Goal: Communication & Community: Answer question/provide support

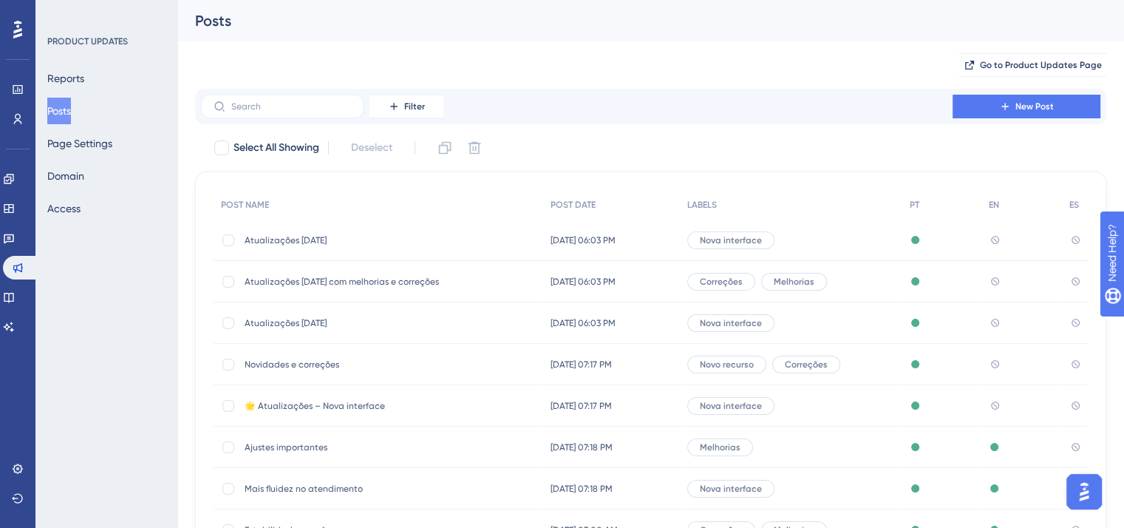
click at [1094, 503] on button "Open AI Assistant Launcher" at bounding box center [1083, 491] width 35 height 35
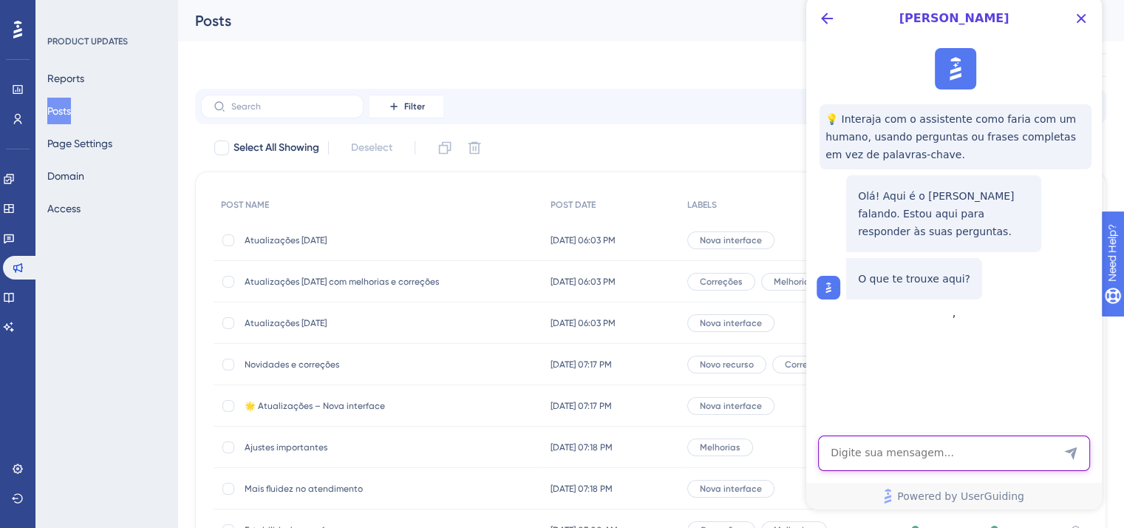
click at [933, 460] on textarea "AI Assistant Text Input" at bounding box center [954, 452] width 272 height 35
type textarea "O resource center não aparece para todos os usuários"
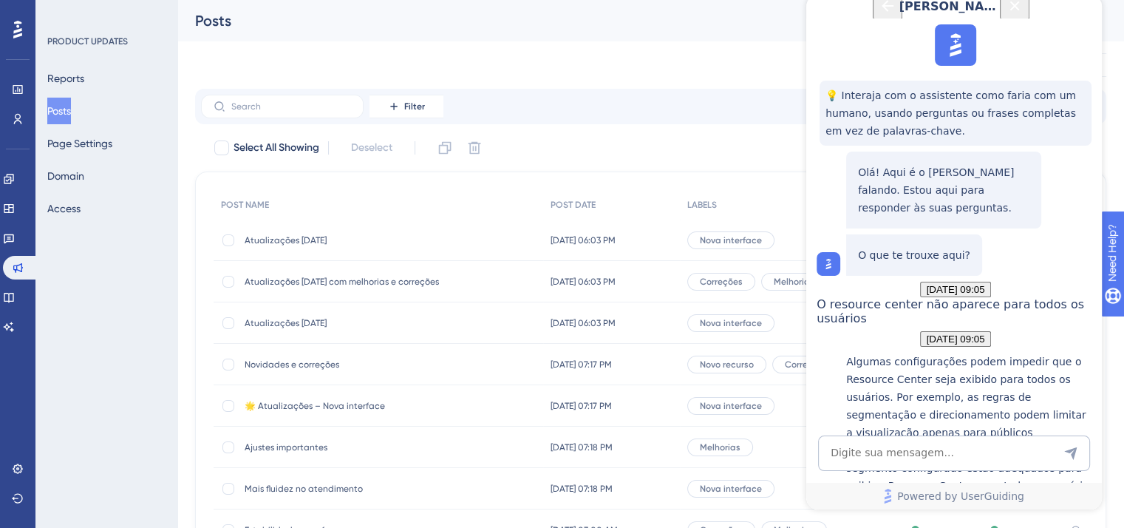
scroll to position [268, 0]
click at [15, 178] on icon at bounding box center [9, 179] width 12 height 12
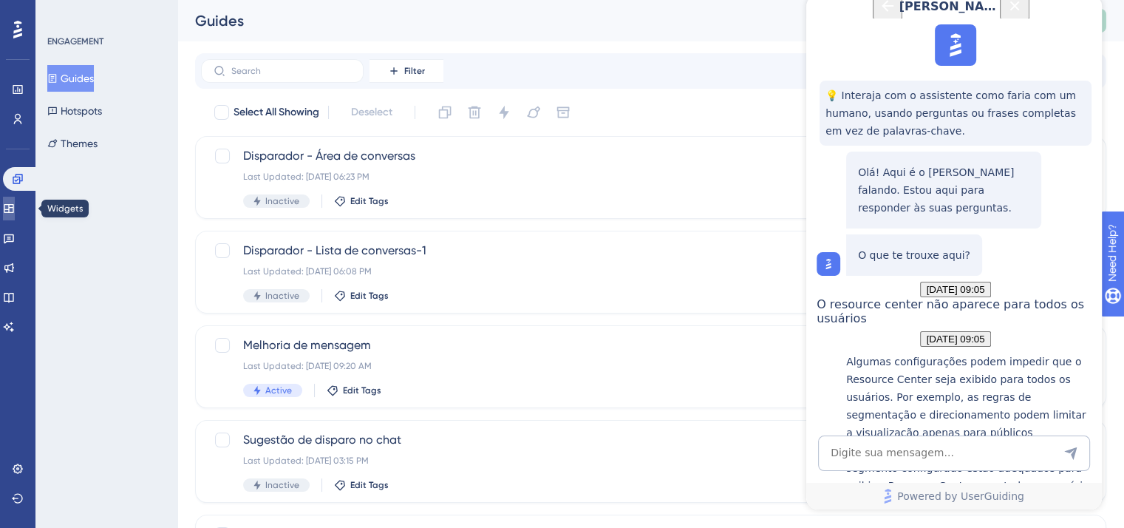
click at [15, 215] on link at bounding box center [9, 209] width 12 height 24
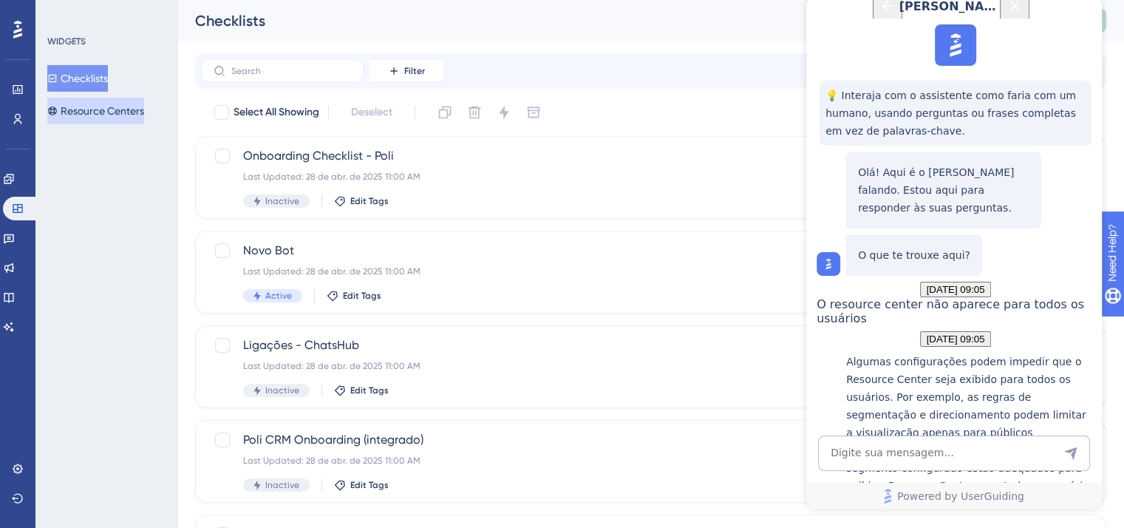
click at [140, 117] on button "Resource Centers" at bounding box center [95, 111] width 97 height 27
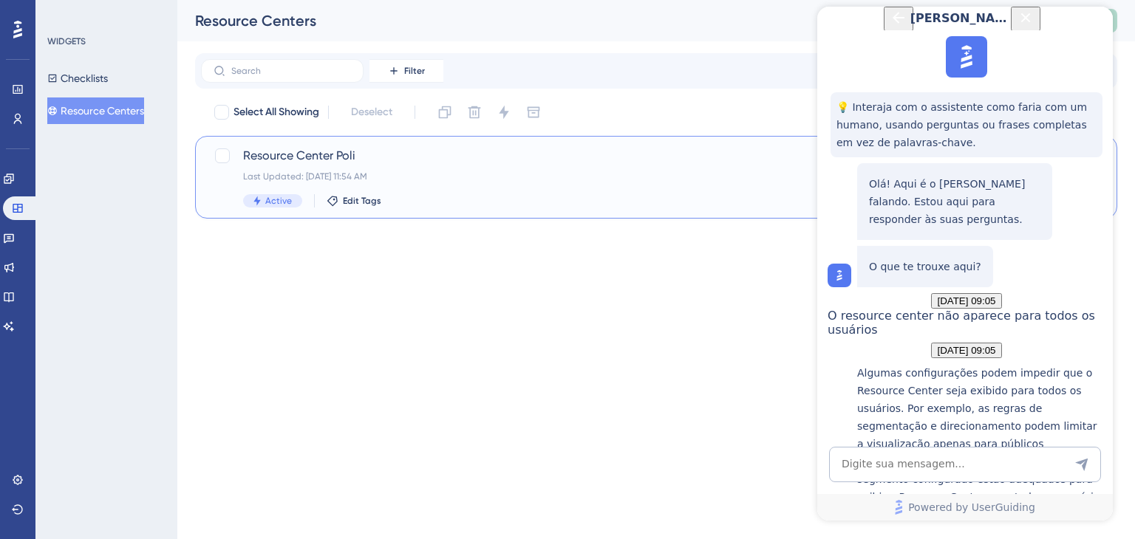
click at [524, 178] on div "Last Updated: [DATE] 11:54 AM" at bounding box center [597, 177] width 708 height 12
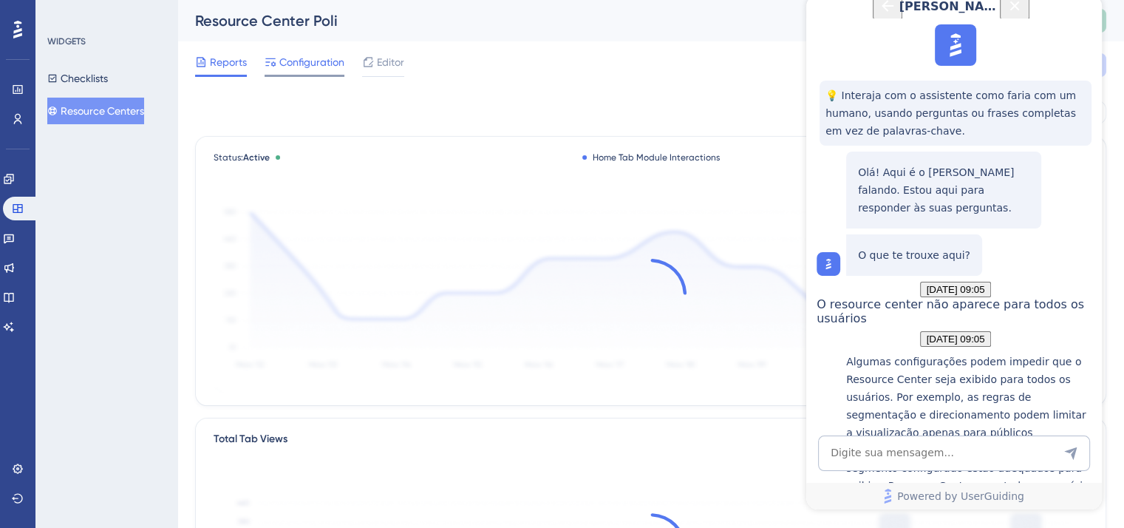
click at [319, 58] on span "Configuration" at bounding box center [311, 62] width 65 height 18
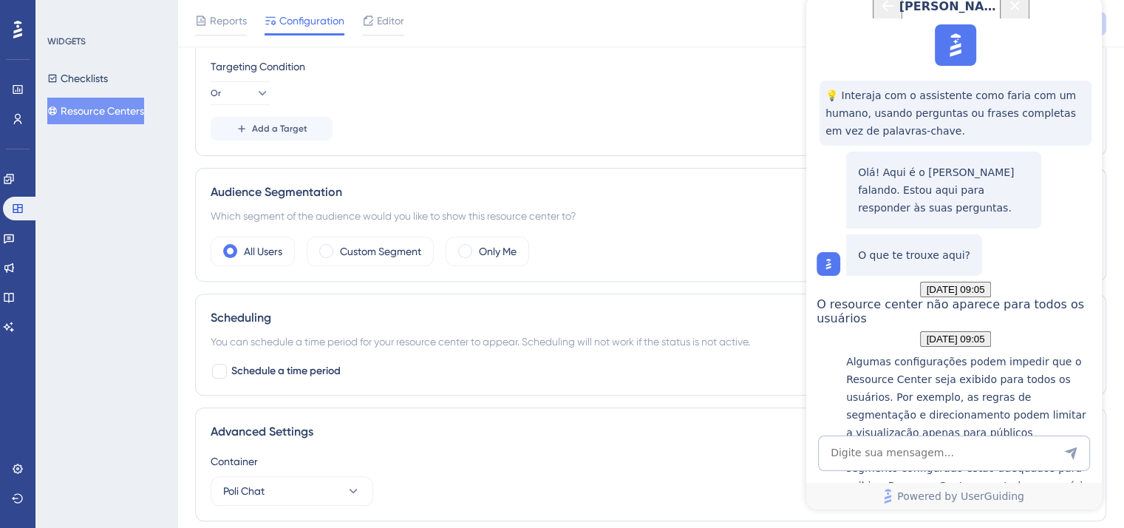
scroll to position [517, 0]
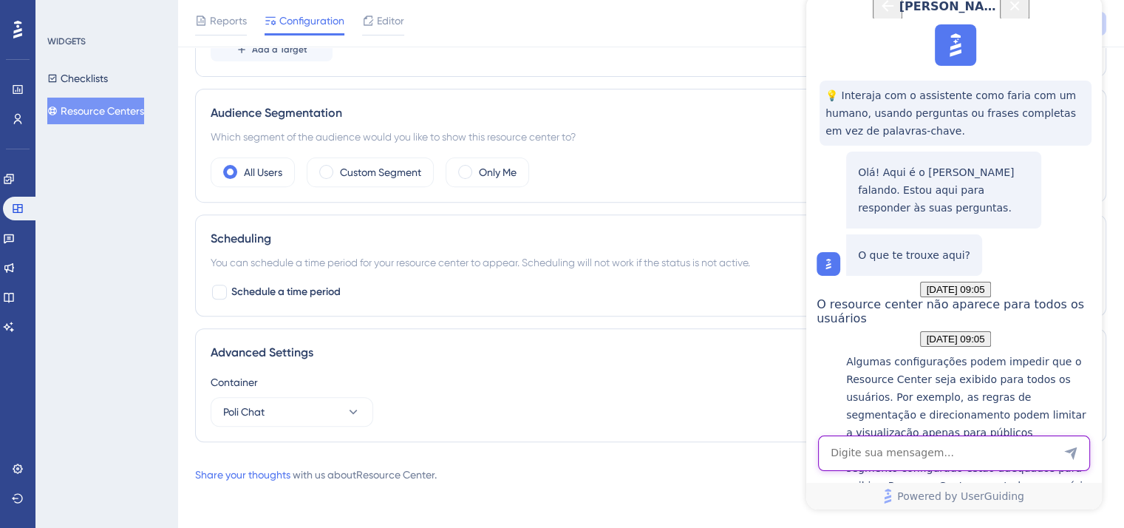
click at [929, 454] on textarea "AI Assistant Text Input" at bounding box center [954, 452] width 272 height 35
type textarea "Ele está configurado para aparecer para todos"
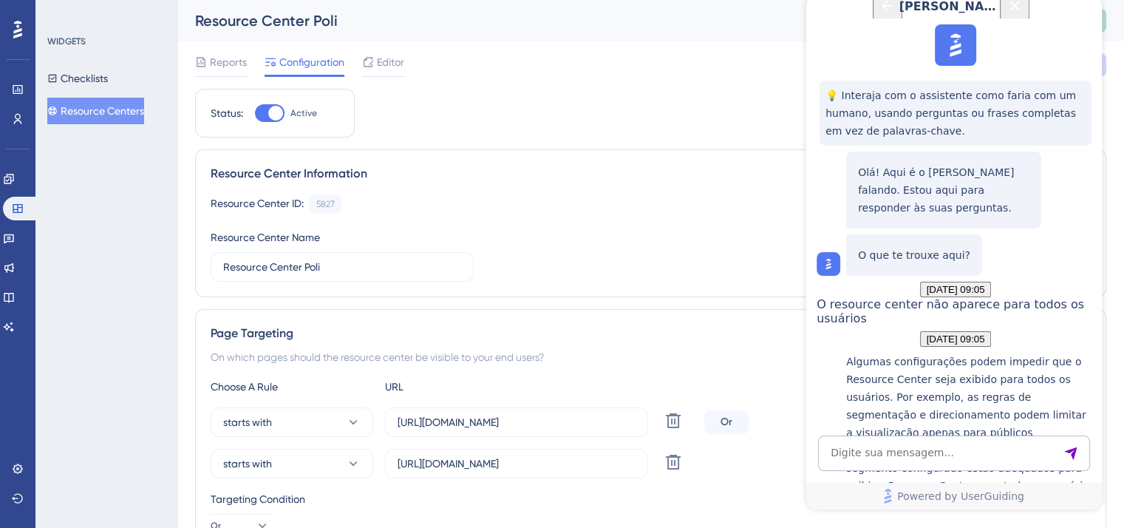
scroll to position [593, 0]
click at [1024, 9] on icon "Close Button" at bounding box center [1015, 6] width 18 height 18
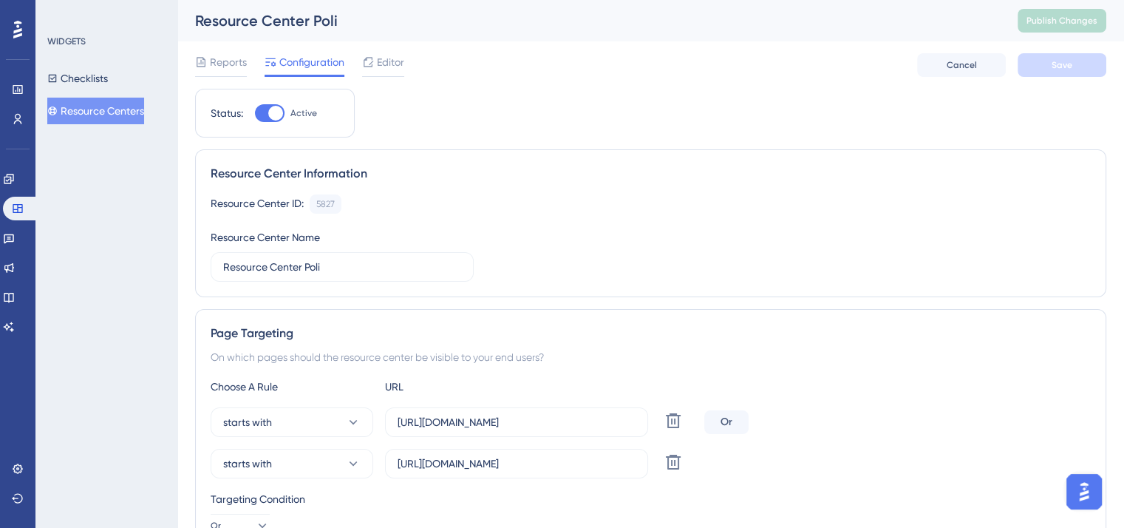
scroll to position [0, 0]
click at [15, 178] on icon at bounding box center [9, 179] width 12 height 12
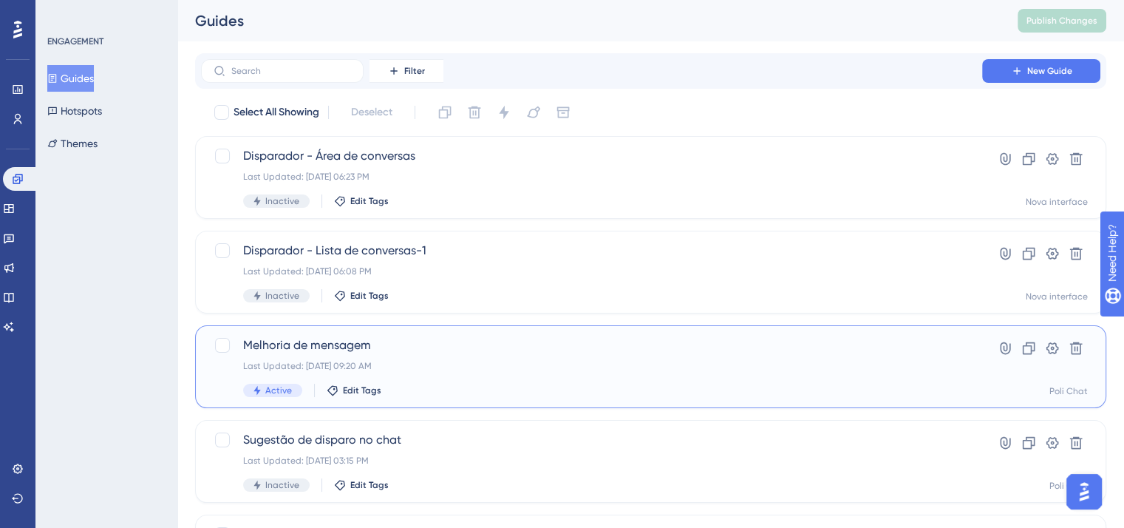
click at [529, 358] on div "Melhoria de mensagem Last Updated: [DATE] 09:20 AM Active Edit Tags" at bounding box center [591, 366] width 697 height 61
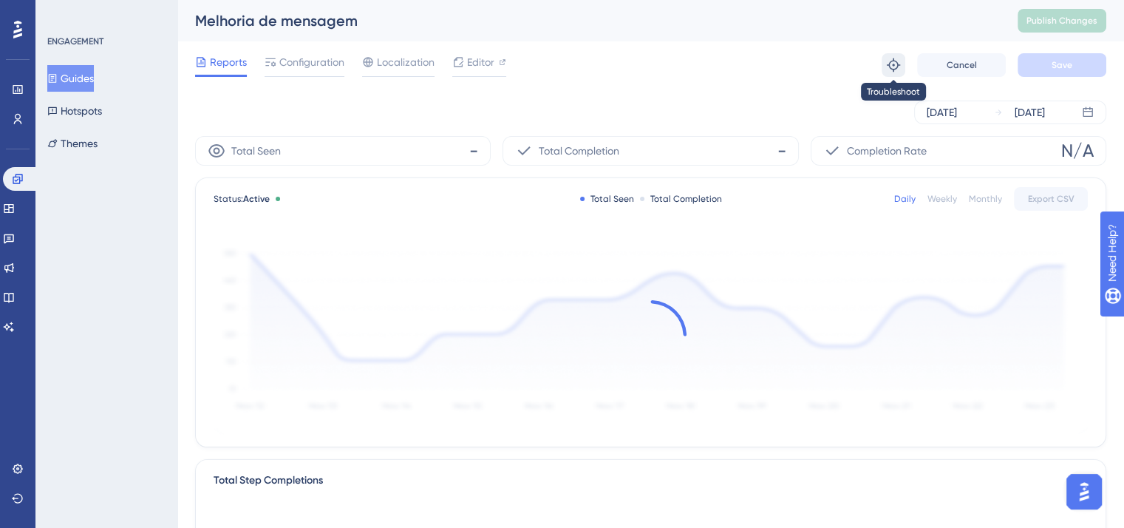
click at [897, 63] on icon at bounding box center [893, 64] width 13 height 13
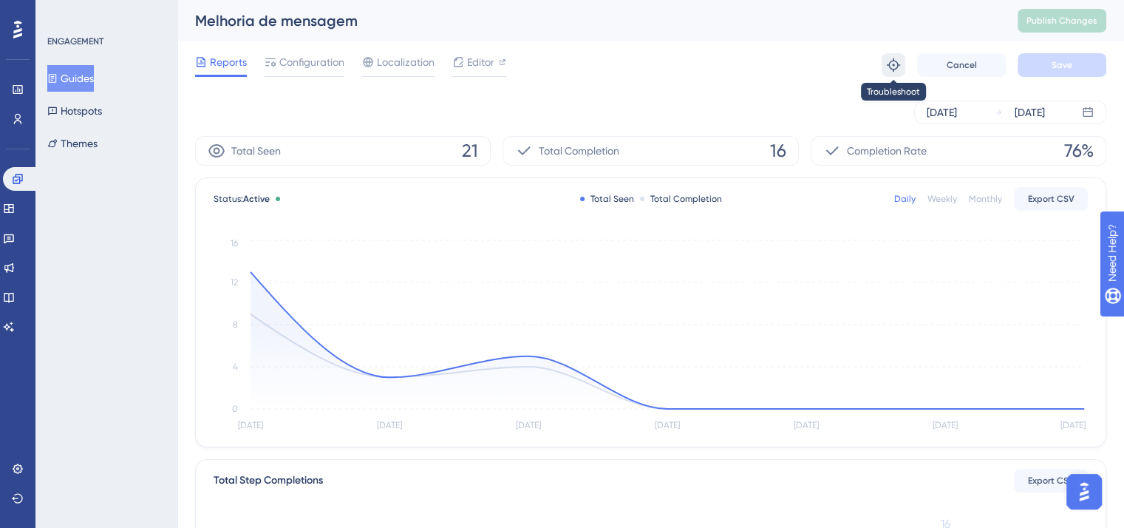
click at [897, 69] on icon at bounding box center [893, 65] width 15 height 15
click at [15, 213] on icon at bounding box center [9, 208] width 12 height 12
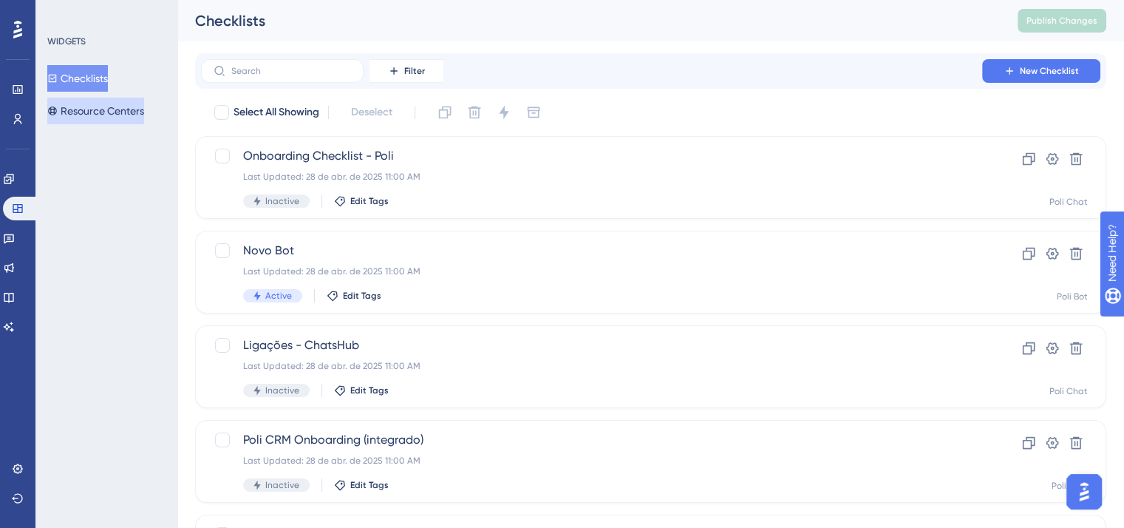
drag, startPoint x: 118, startPoint y: 115, endPoint x: 166, endPoint y: 112, distance: 47.4
click at [118, 115] on button "Resource Centers" at bounding box center [95, 111] width 97 height 27
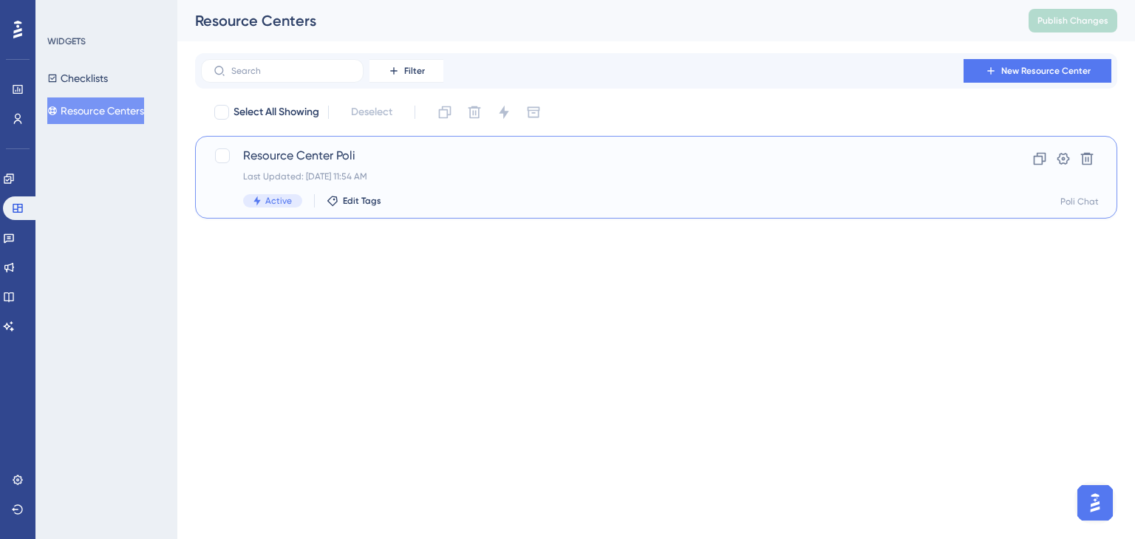
click at [497, 205] on div "Active Edit Tags" at bounding box center [597, 200] width 708 height 13
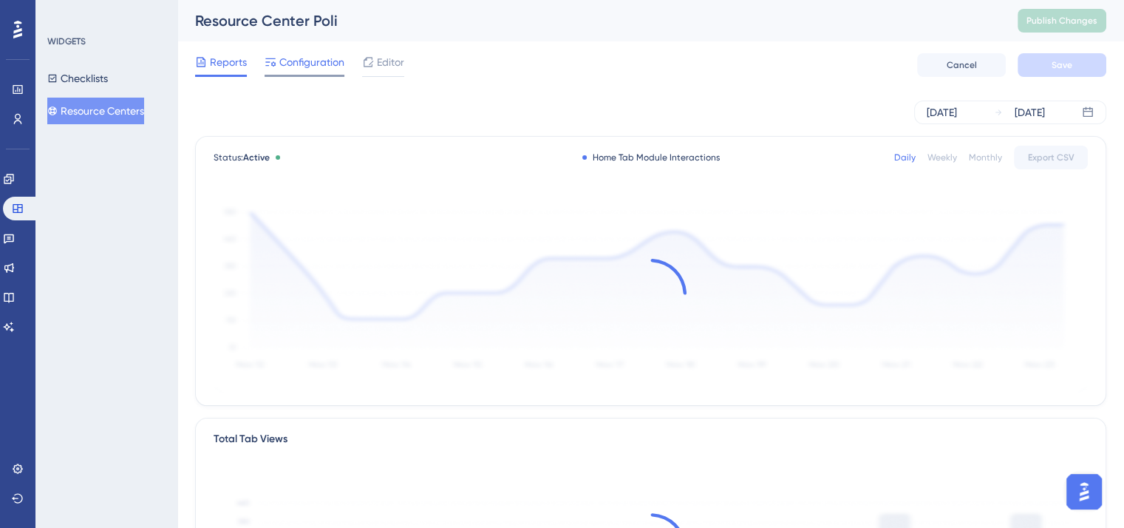
click at [293, 66] on span "Configuration" at bounding box center [311, 62] width 65 height 18
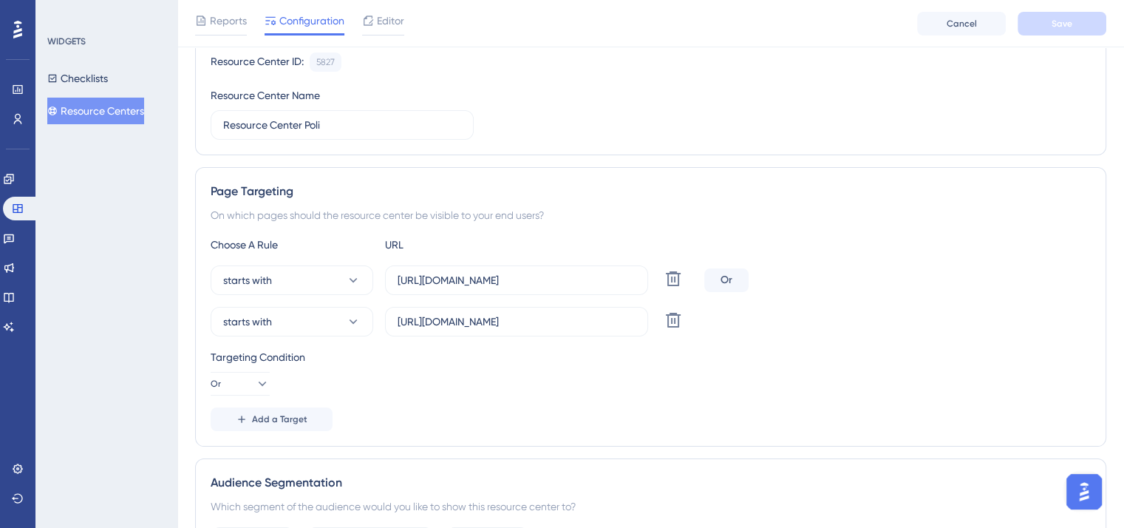
scroll to position [222, 0]
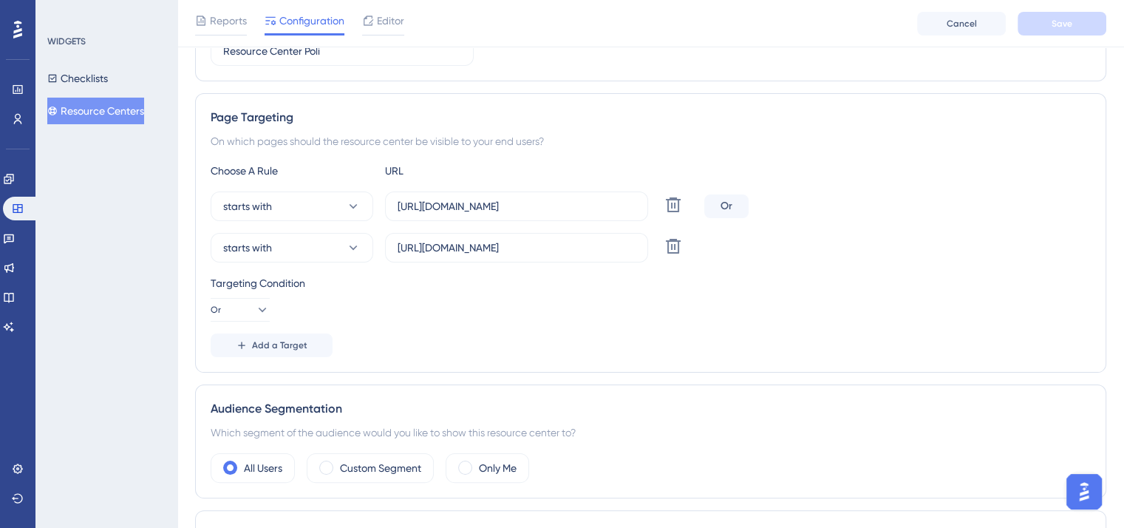
click at [1090, 494] on img "Open AI Assistant Launcher" at bounding box center [1084, 491] width 27 height 27
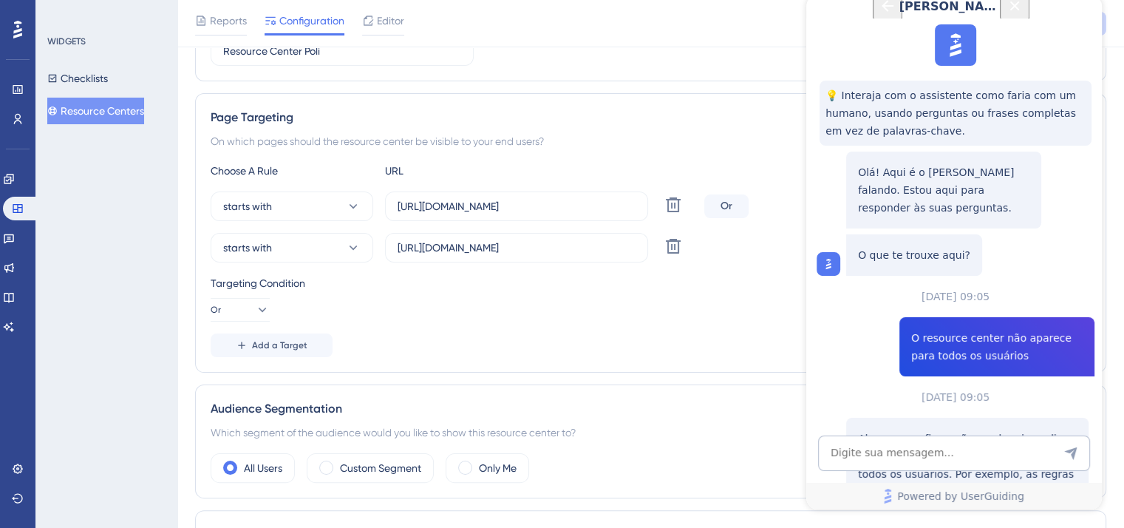
scroll to position [593, 0]
click at [929, 452] on textarea "AI Assistant Text Input" at bounding box center [954, 452] width 272 height 35
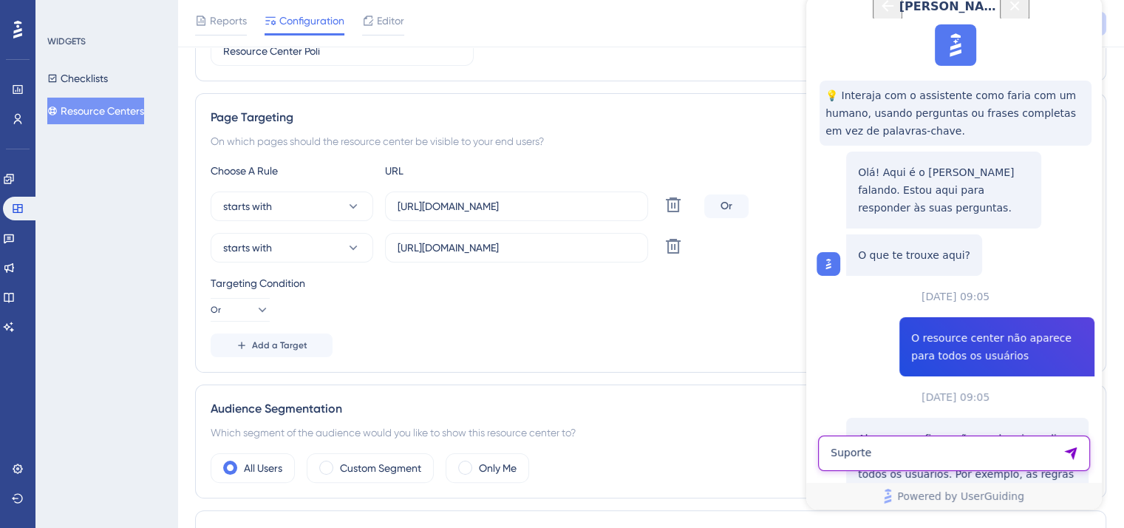
type textarea "Suporte"
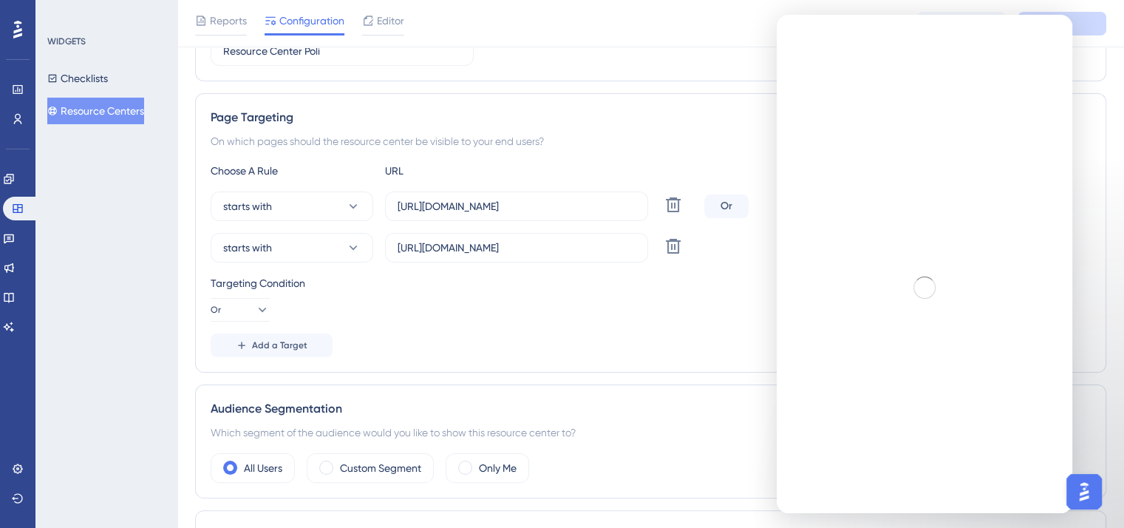
scroll to position [0, 0]
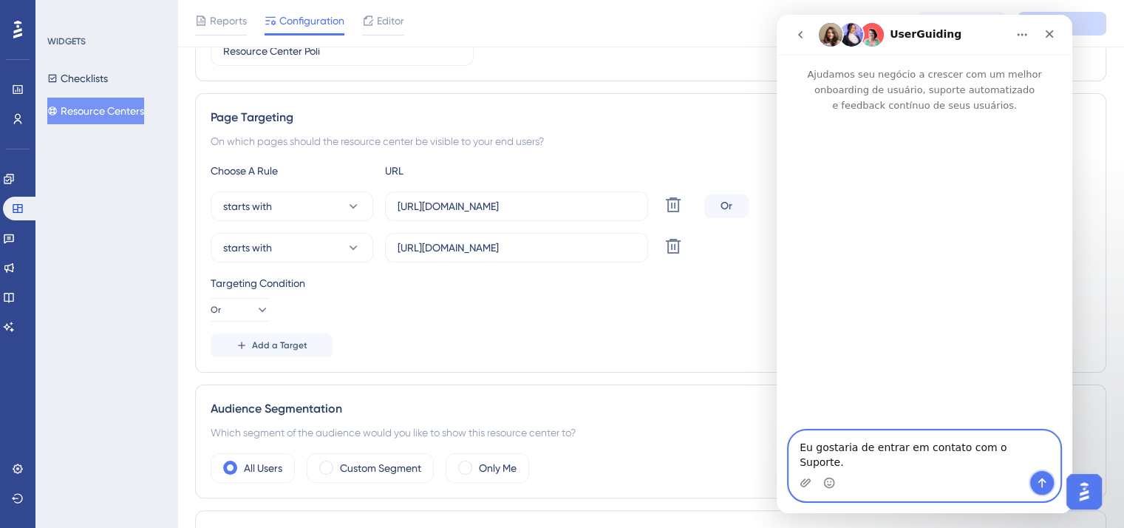
click at [1050, 480] on button "Enviar mensagem…" at bounding box center [1042, 483] width 24 height 24
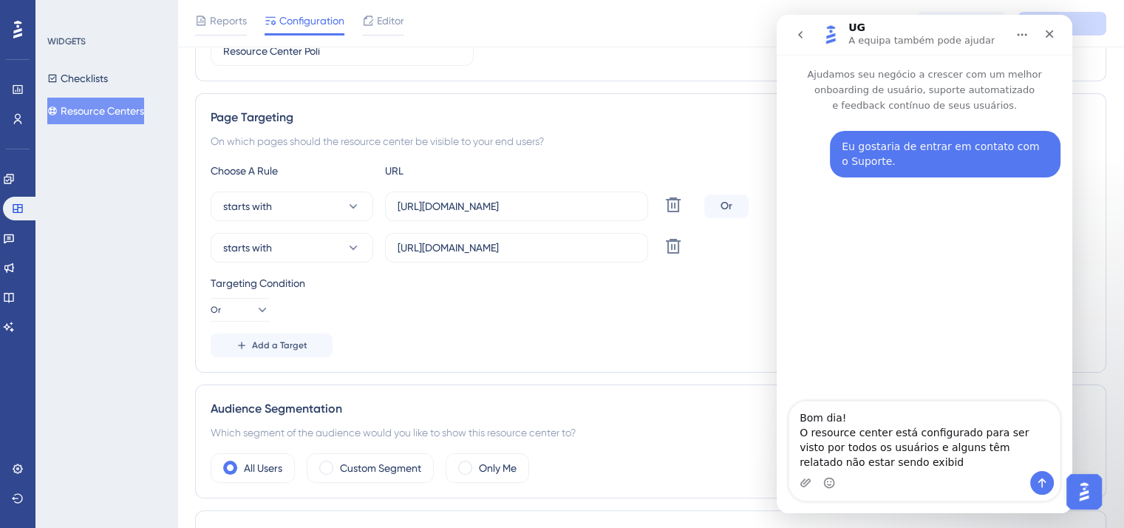
type textarea "Bom dia! O resource center está configurado para ser visto por todos os usuário…"
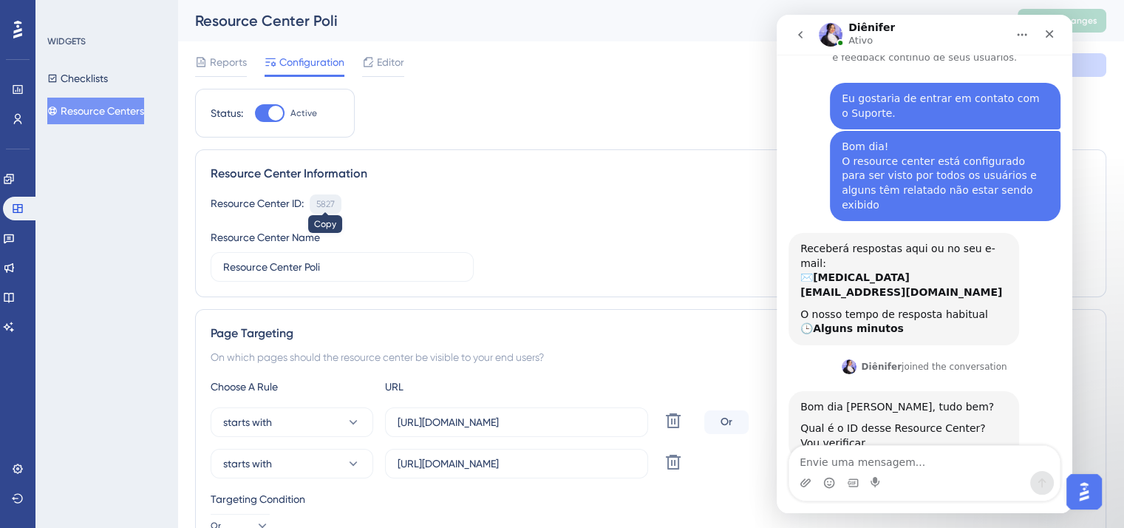
click at [327, 205] on div "5827" at bounding box center [325, 204] width 18 height 12
copy div "5827"
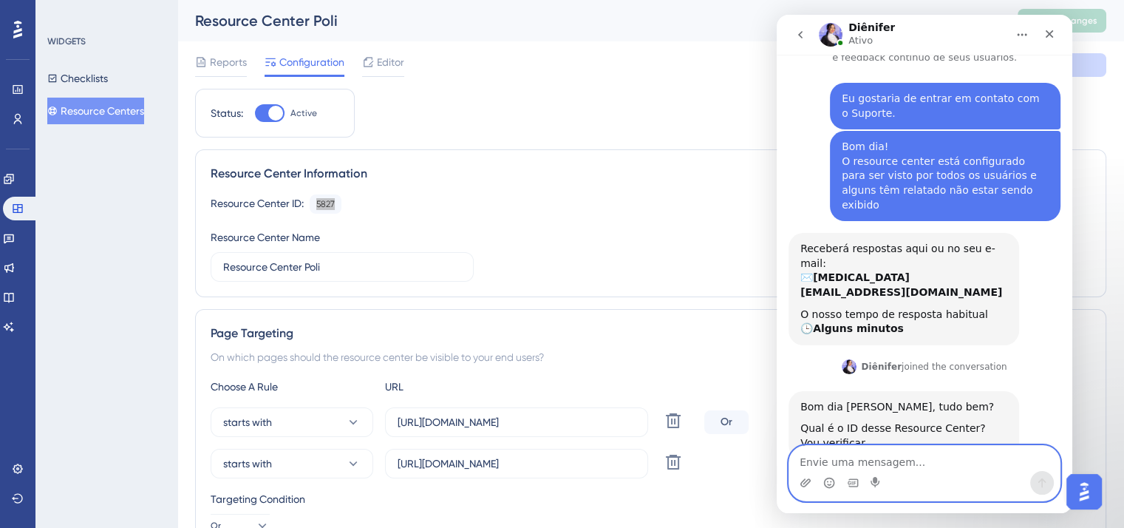
click at [954, 463] on textarea "Envie uma mensagem..." at bounding box center [924, 458] width 270 height 25
paste textarea "5827"
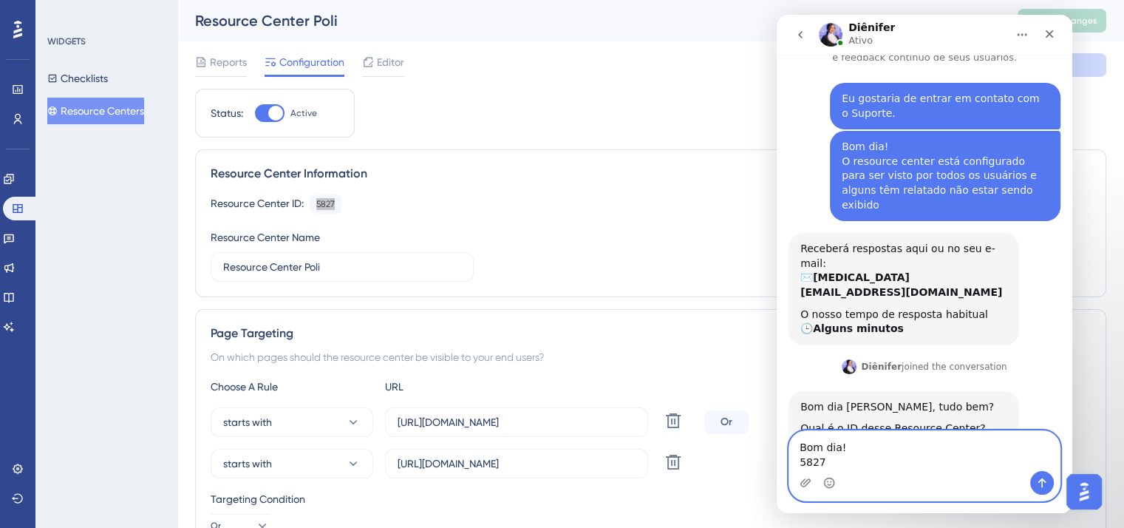
scroll to position [64, 0]
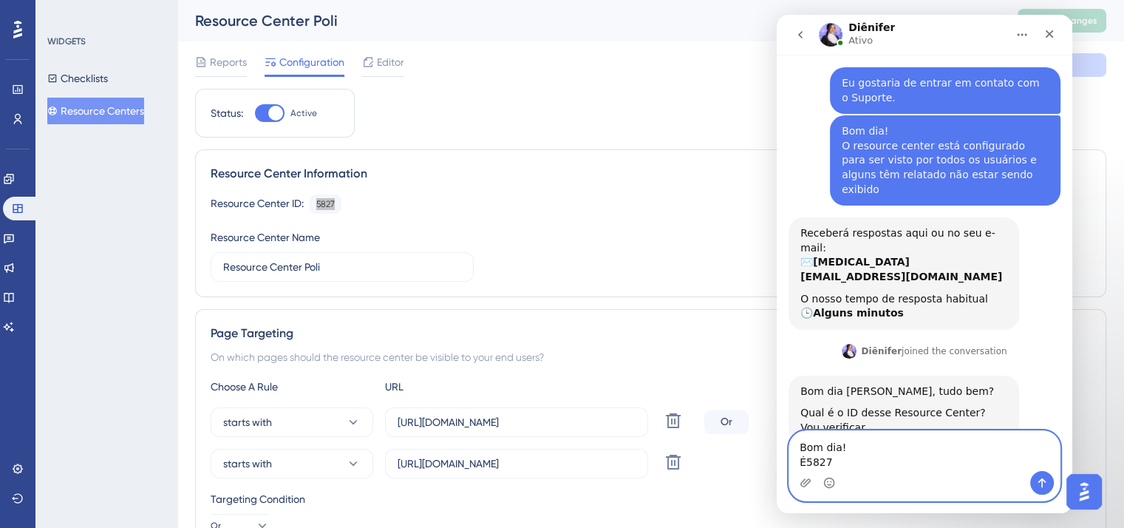
type textarea "Bom dia! É 5827"
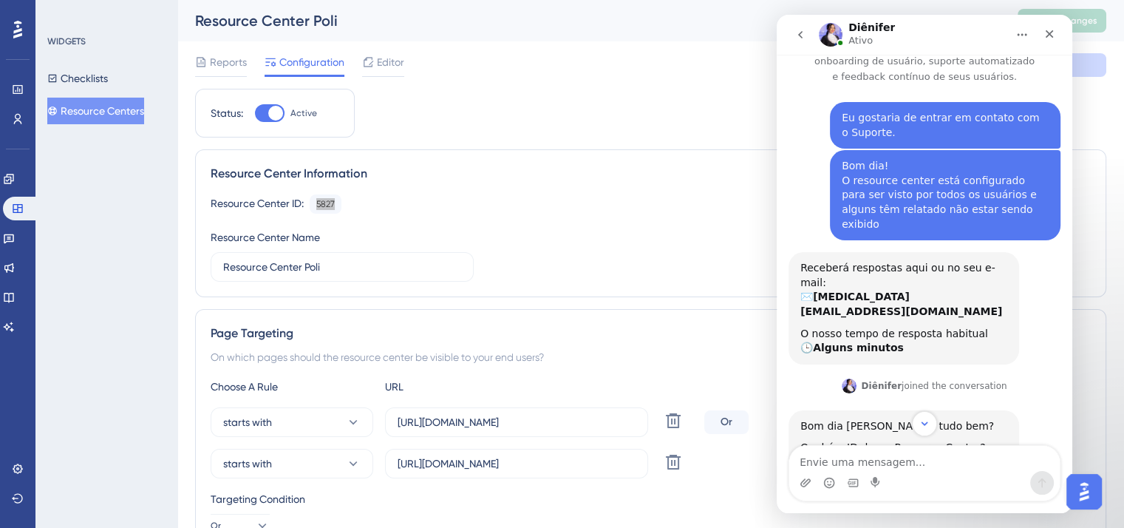
scroll to position [0, 0]
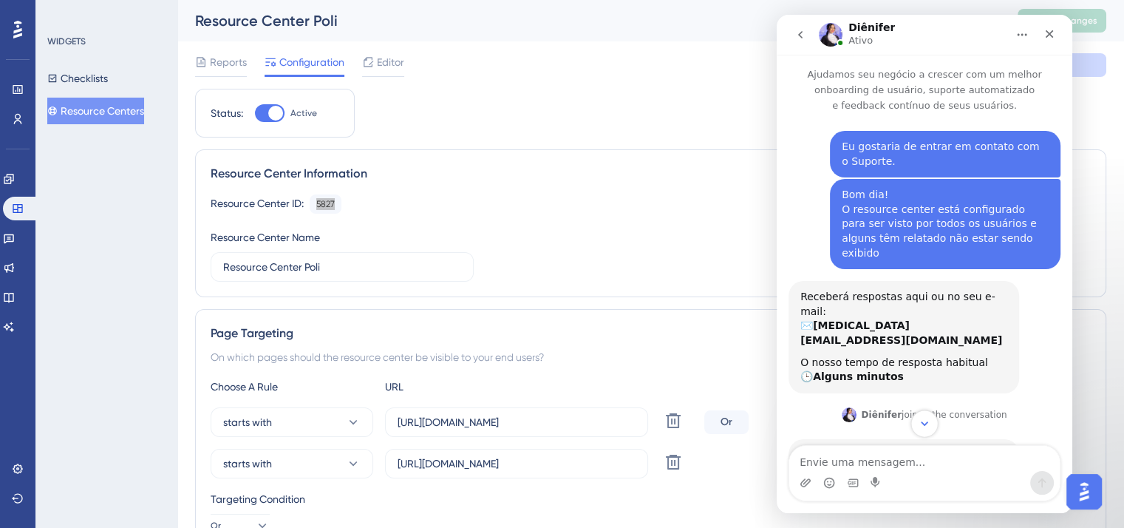
drag, startPoint x: 896, startPoint y: 268, endPoint x: 927, endPoint y: 423, distance: 157.4
click at [927, 423] on icon "Scroll to bottom" at bounding box center [924, 423] width 13 height 13
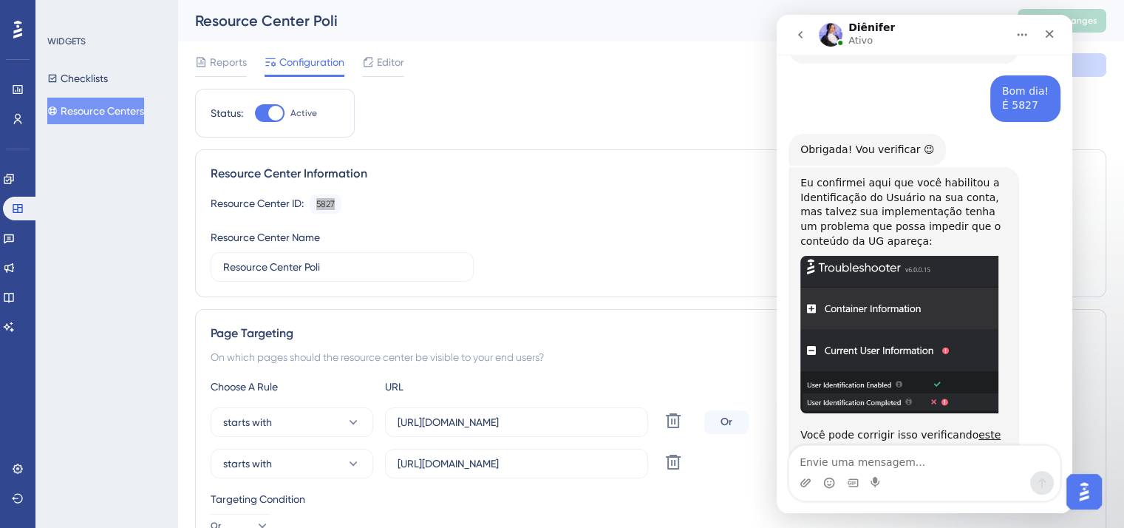
scroll to position [451, 0]
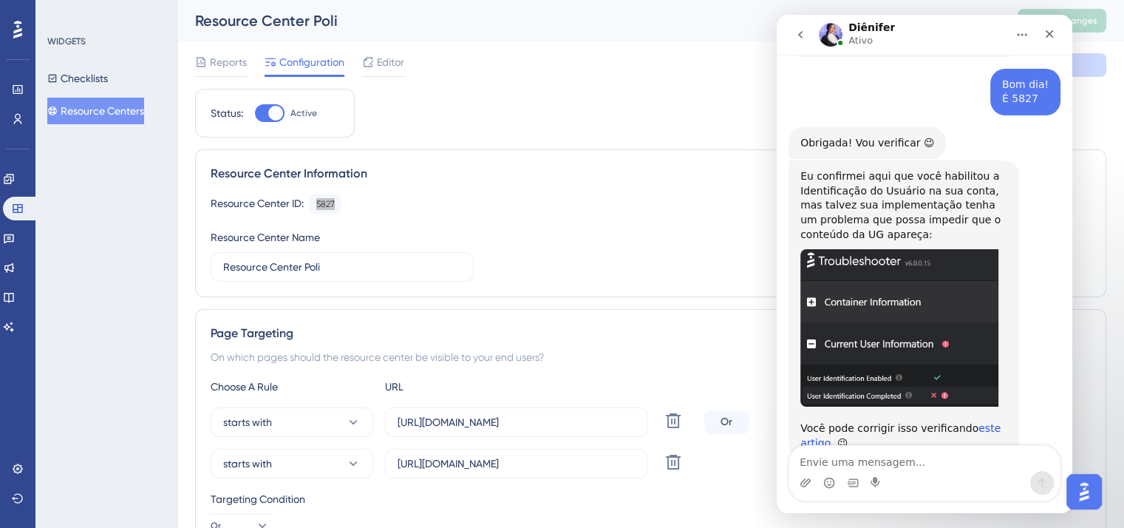
click at [817, 422] on link "este artigo" at bounding box center [900, 435] width 200 height 27
click at [954, 448] on textarea "Envie uma mensagem..." at bounding box center [924, 458] width 270 height 25
click at [964, 415] on div "Eu confirmei aqui que você habilitou a Identificação do Usuário na sua conta, m…" at bounding box center [904, 309] width 231 height 299
click at [908, 468] on textarea "Envie uma mensagem..." at bounding box center [924, 458] width 270 height 25
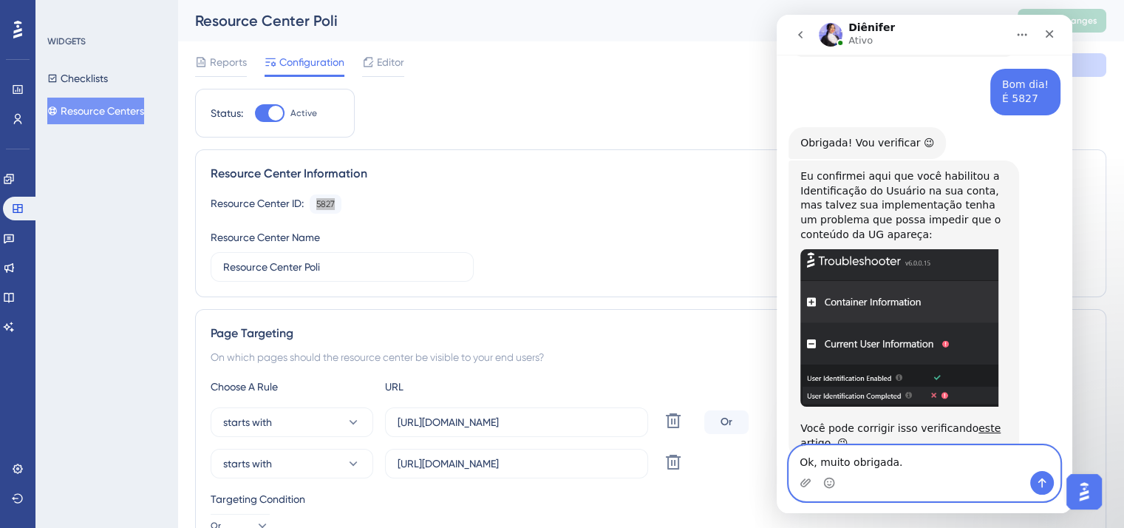
type textarea "Ok, muito obrigada"
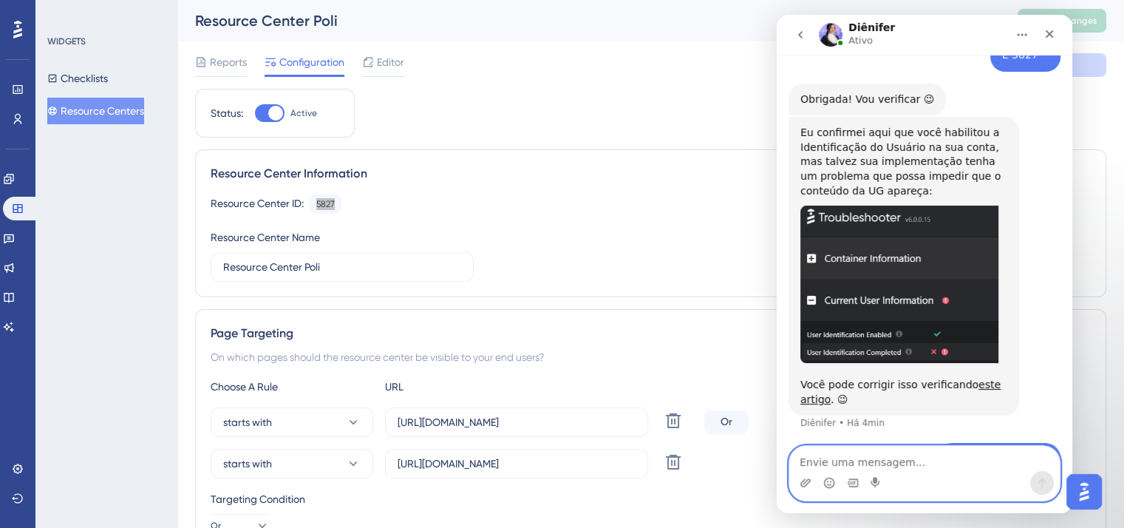
scroll to position [495, 0]
type textarea "Vou passar esse artigo pro time corrigir"
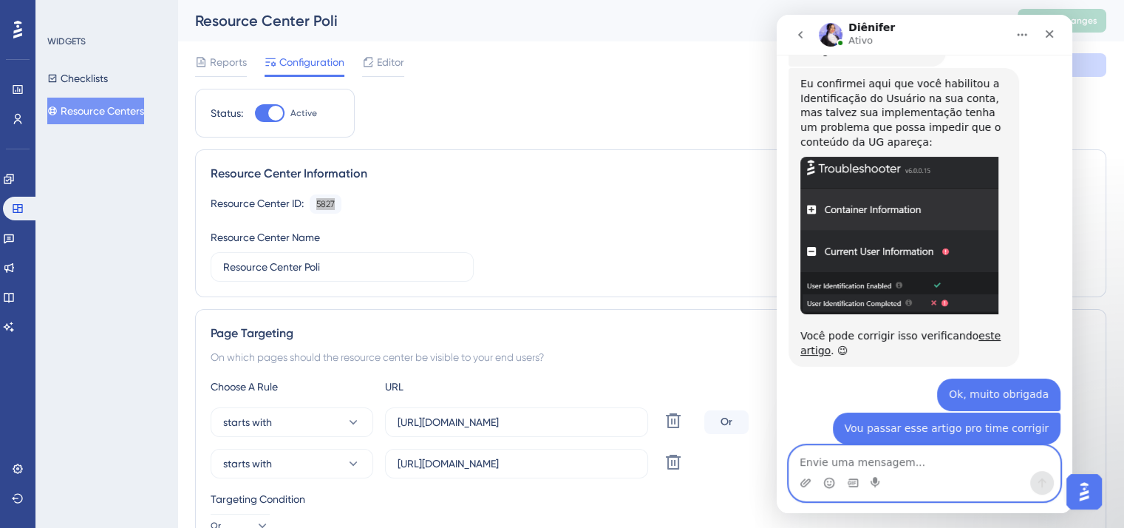
scroll to position [588, 0]
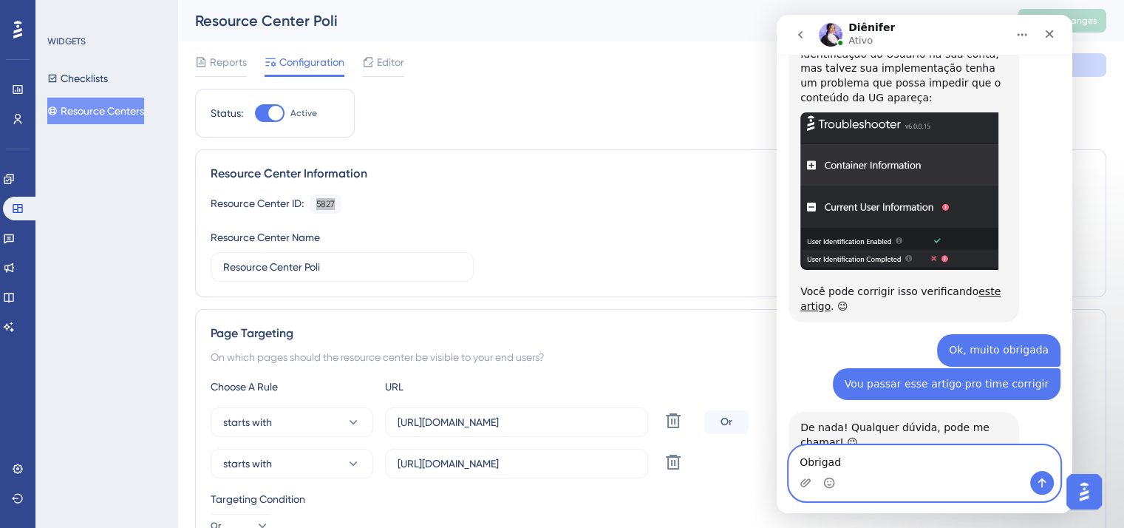
type textarea "Obrigada"
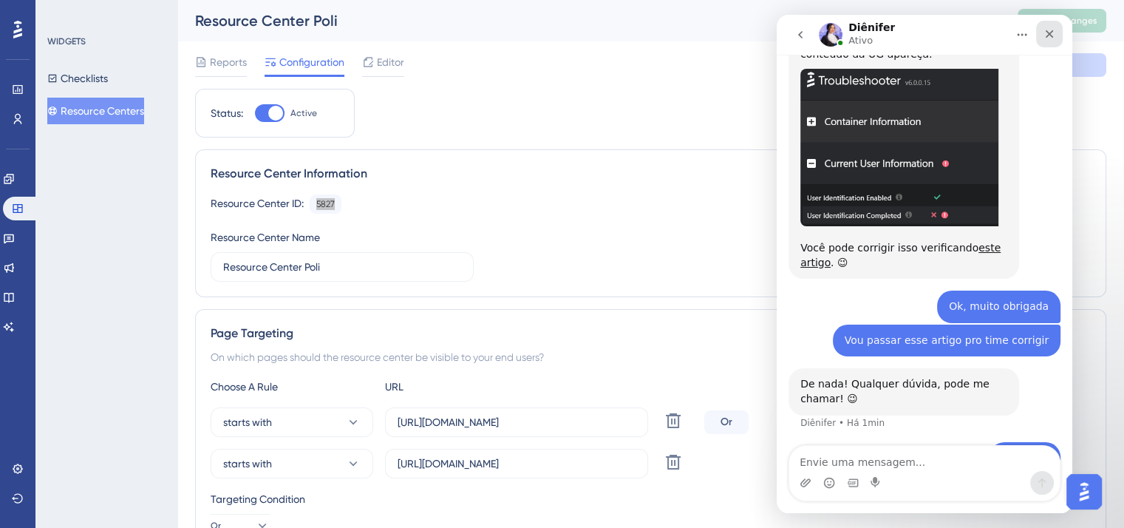
click at [1053, 33] on icon "Fechar" at bounding box center [1049, 34] width 12 height 12
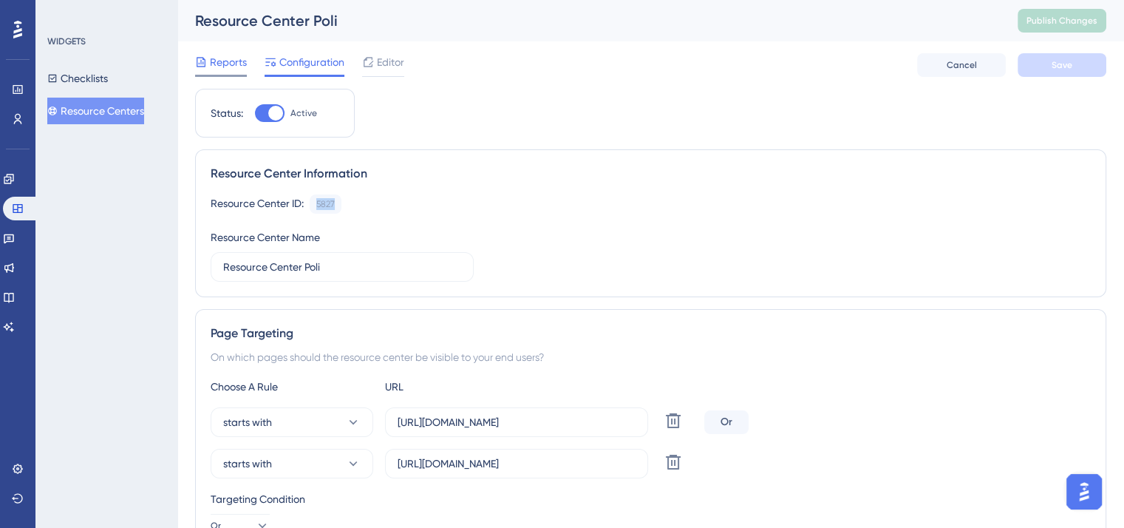
click at [221, 63] on span "Reports" at bounding box center [228, 62] width 37 height 18
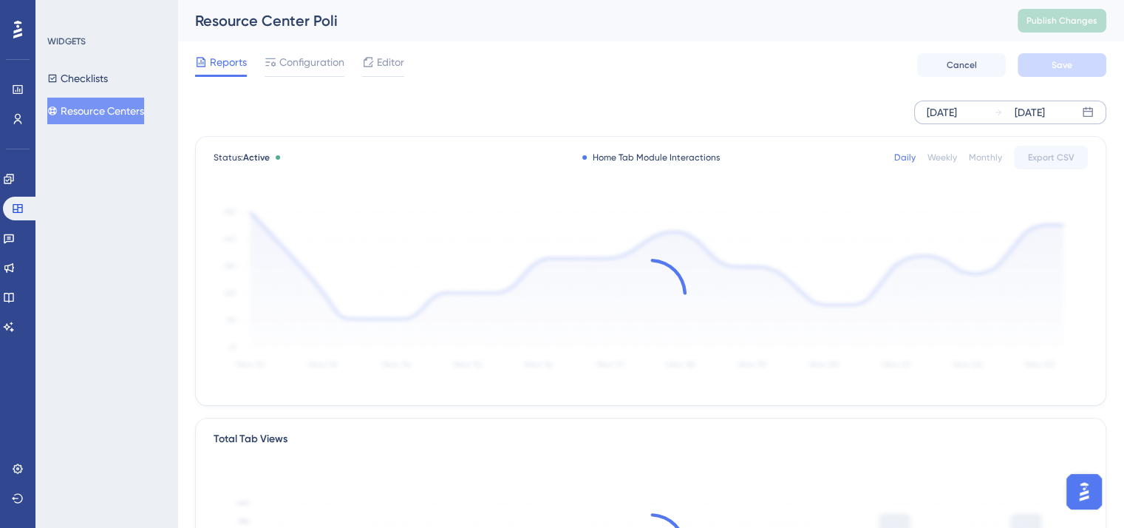
click at [951, 119] on div "[DATE]" at bounding box center [942, 112] width 30 height 18
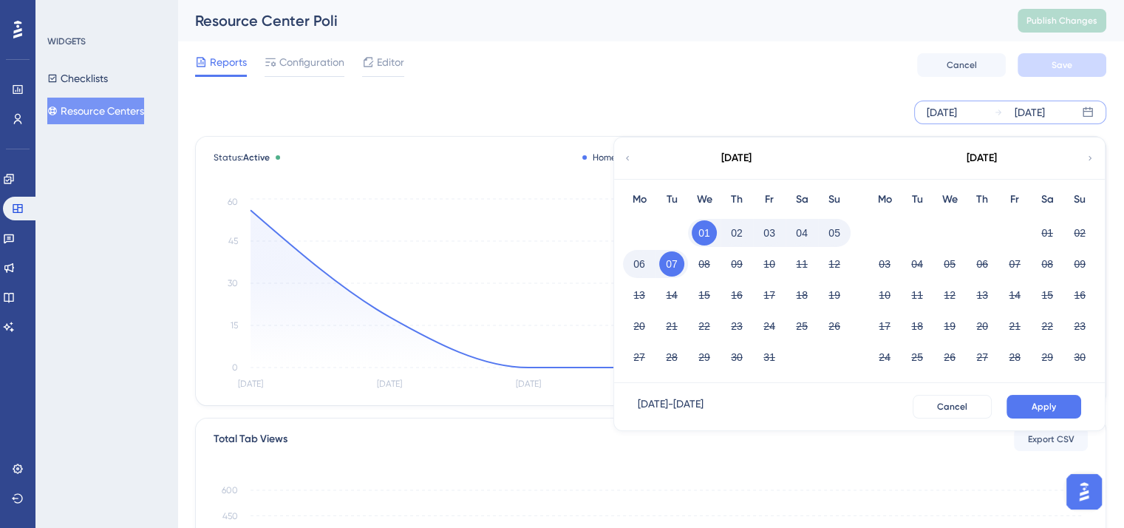
click at [630, 160] on icon at bounding box center [627, 157] width 9 height 13
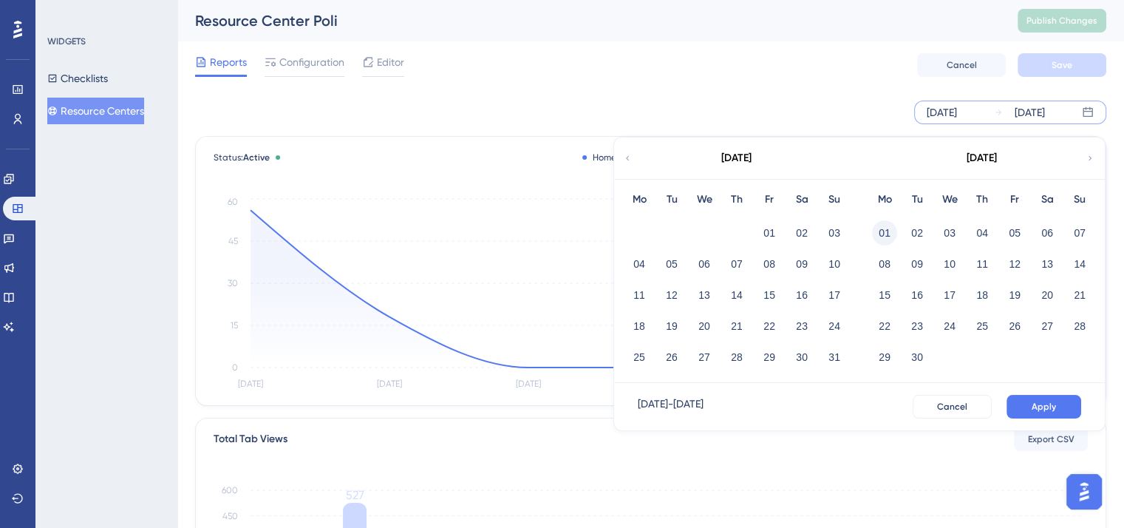
click at [875, 228] on button "01" at bounding box center [884, 232] width 25 height 25
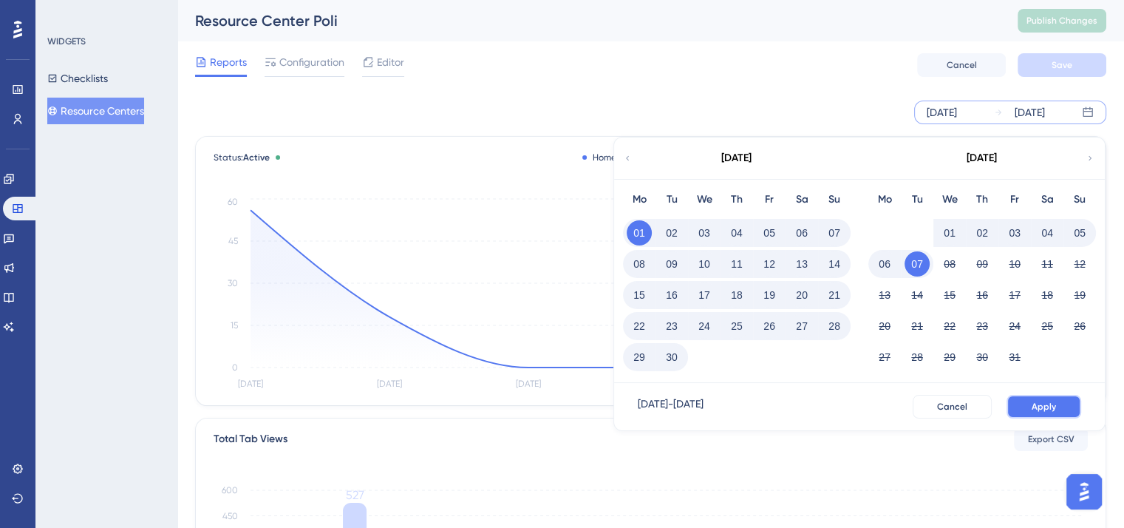
click at [1063, 401] on button "Apply" at bounding box center [1044, 407] width 75 height 24
